Goal: Navigation & Orientation: Understand site structure

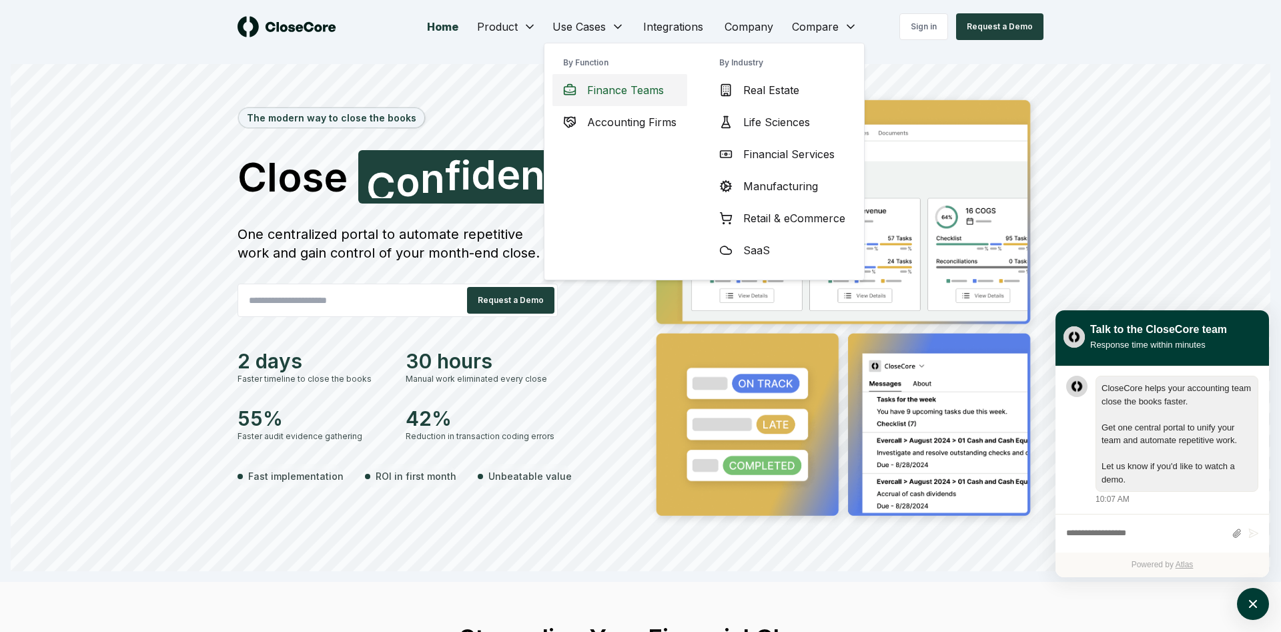
click at [627, 95] on span "Finance Teams" at bounding box center [625, 90] width 77 height 16
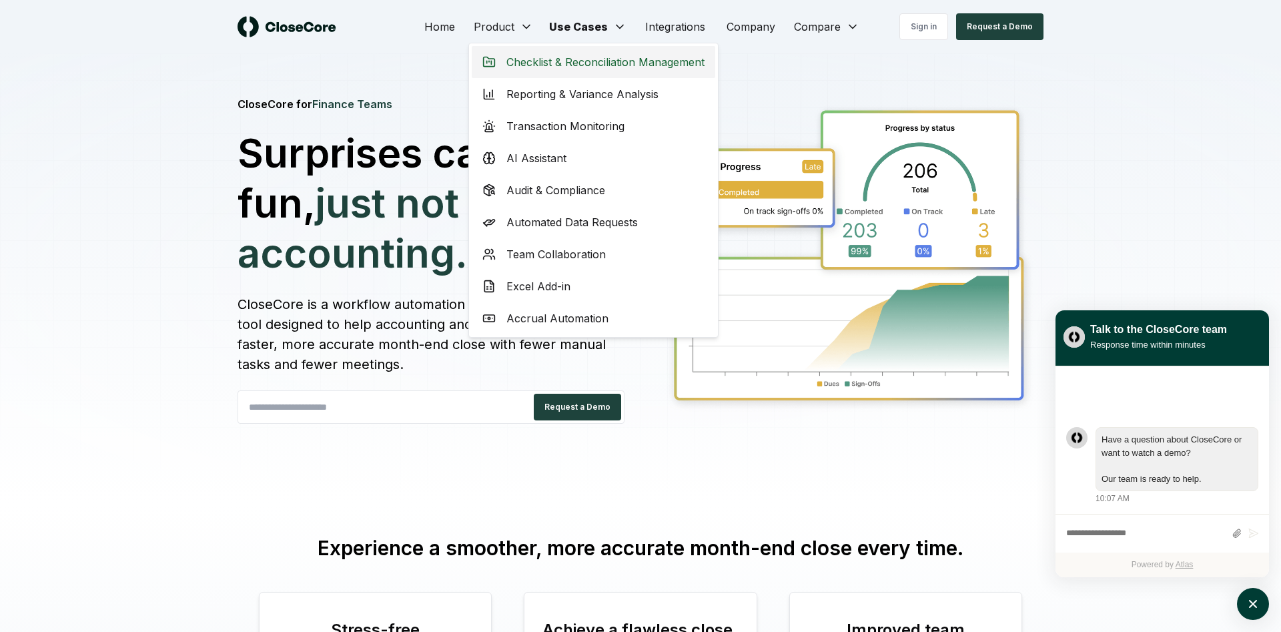
click at [514, 66] on span "Checklist & Reconciliation Management" at bounding box center [605, 62] width 198 height 16
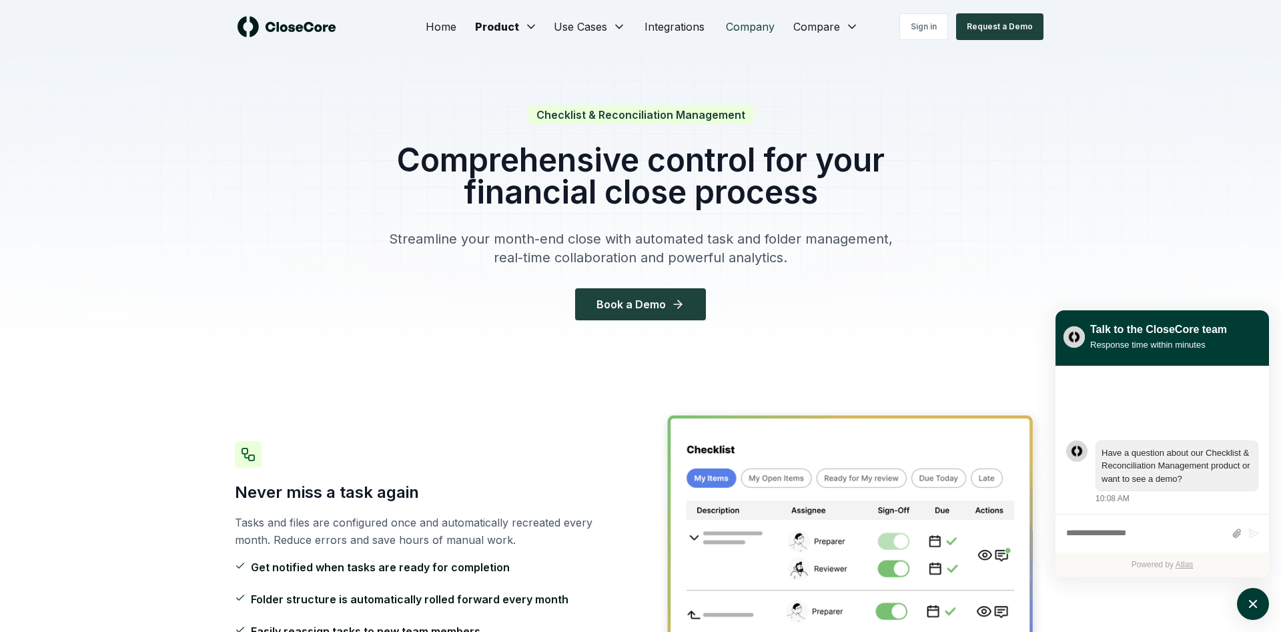
click at [734, 26] on link "Company" at bounding box center [750, 26] width 70 height 27
